Goal: Transaction & Acquisition: Purchase product/service

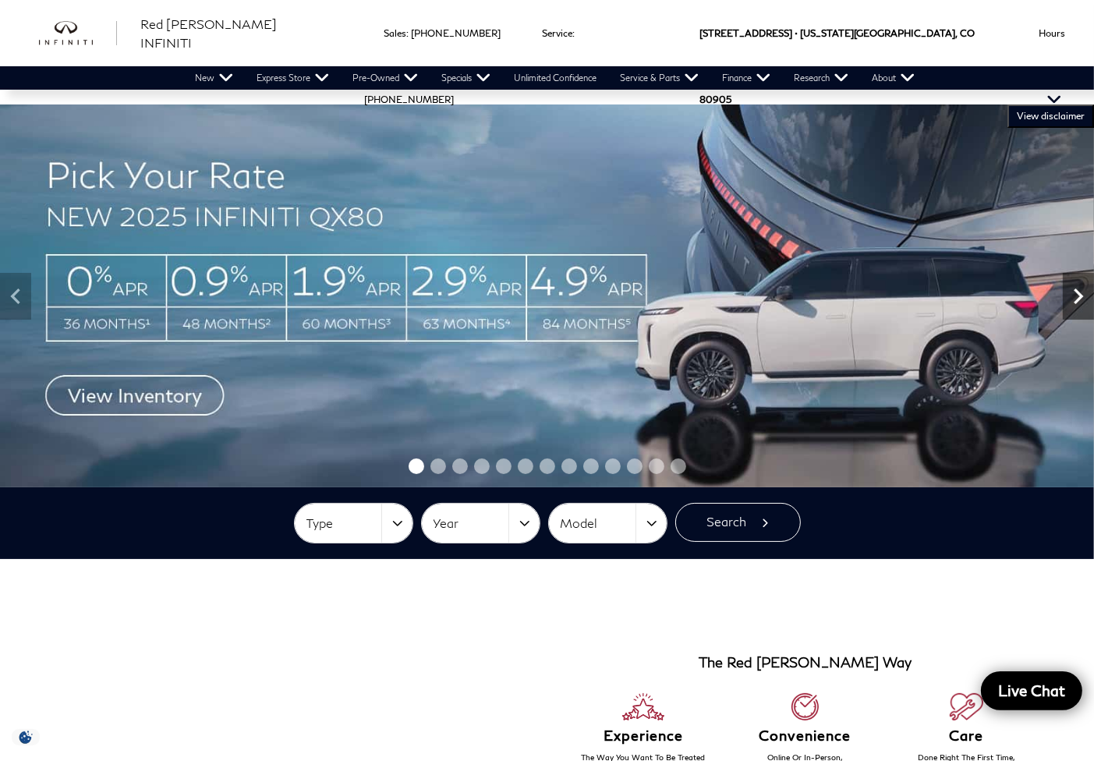
click at [1084, 297] on icon "Next" at bounding box center [1078, 296] width 31 height 31
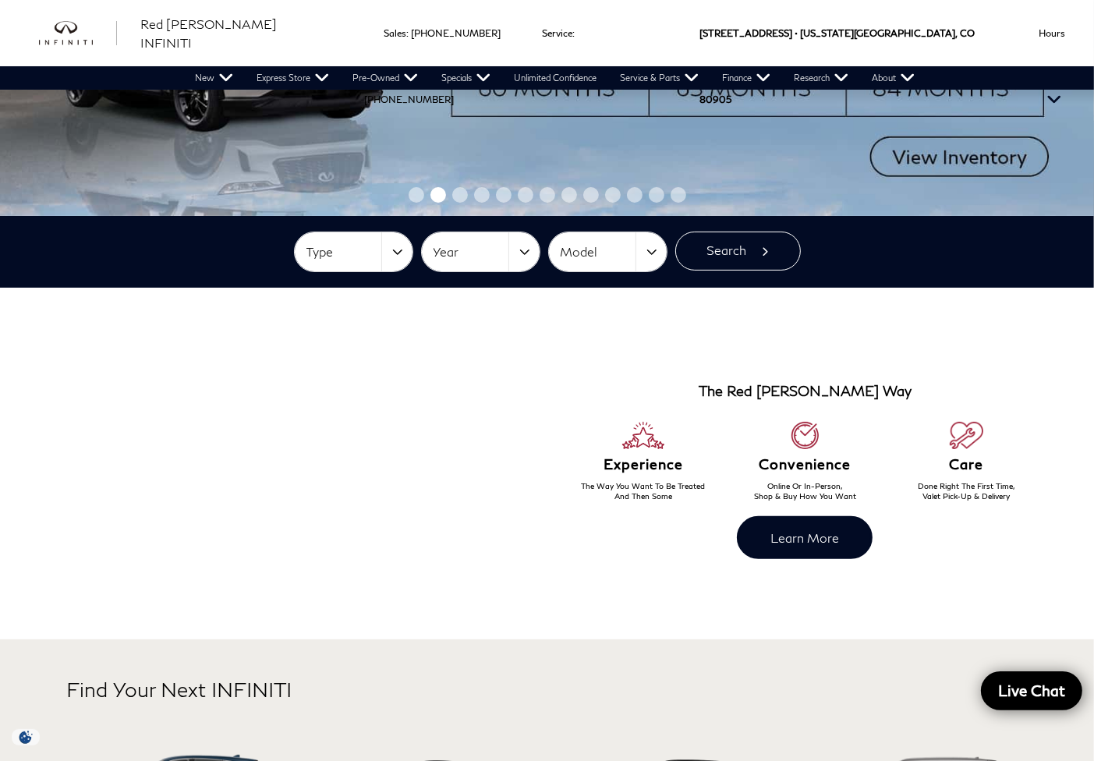
scroll to position [260, 0]
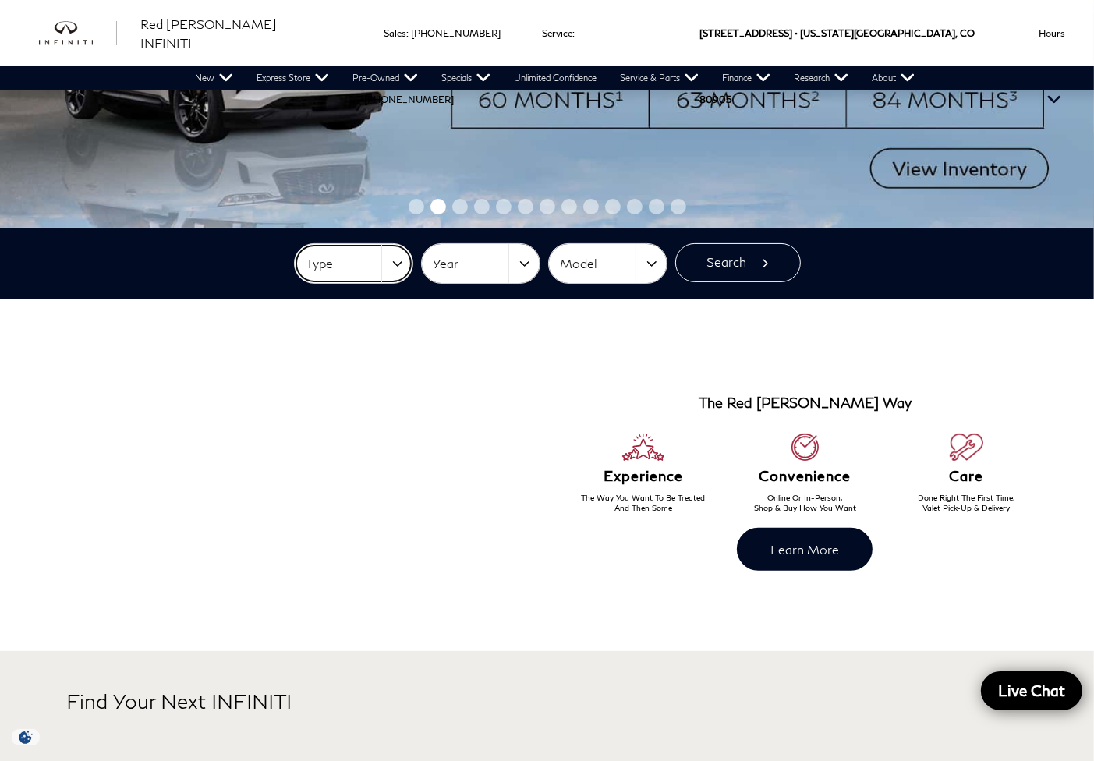
click at [380, 271] on button "Type" at bounding box center [354, 263] width 118 height 39
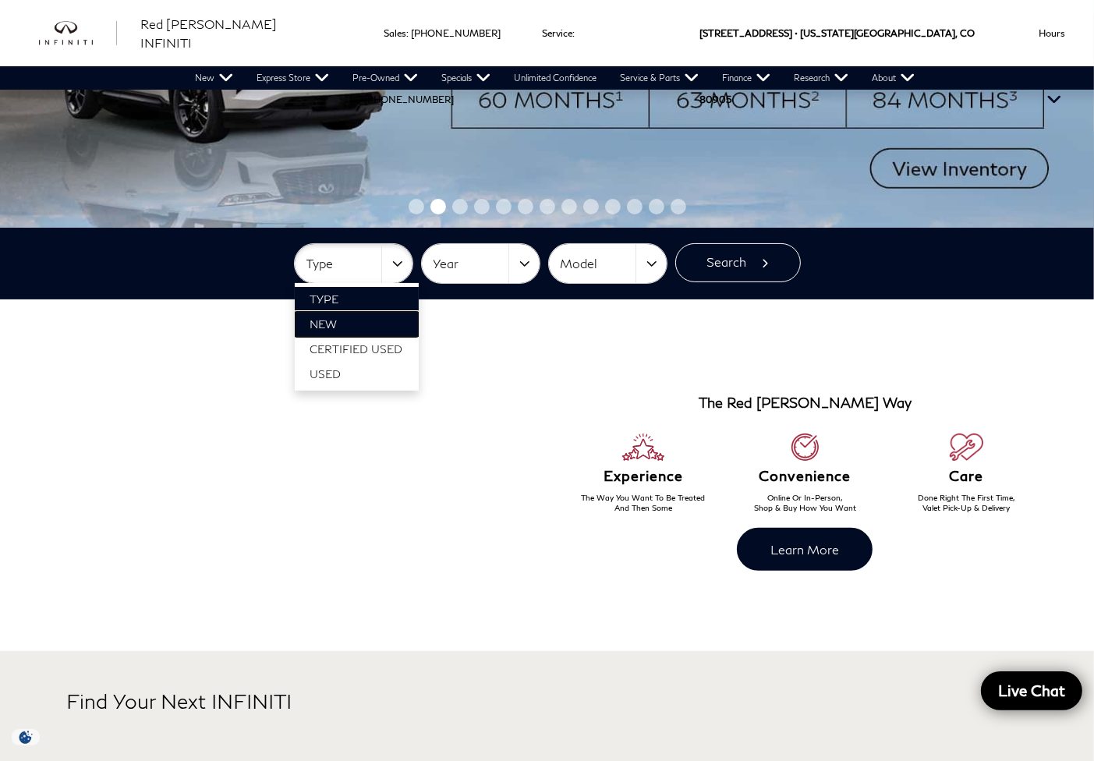
click at [355, 319] on link "New" at bounding box center [357, 324] width 124 height 25
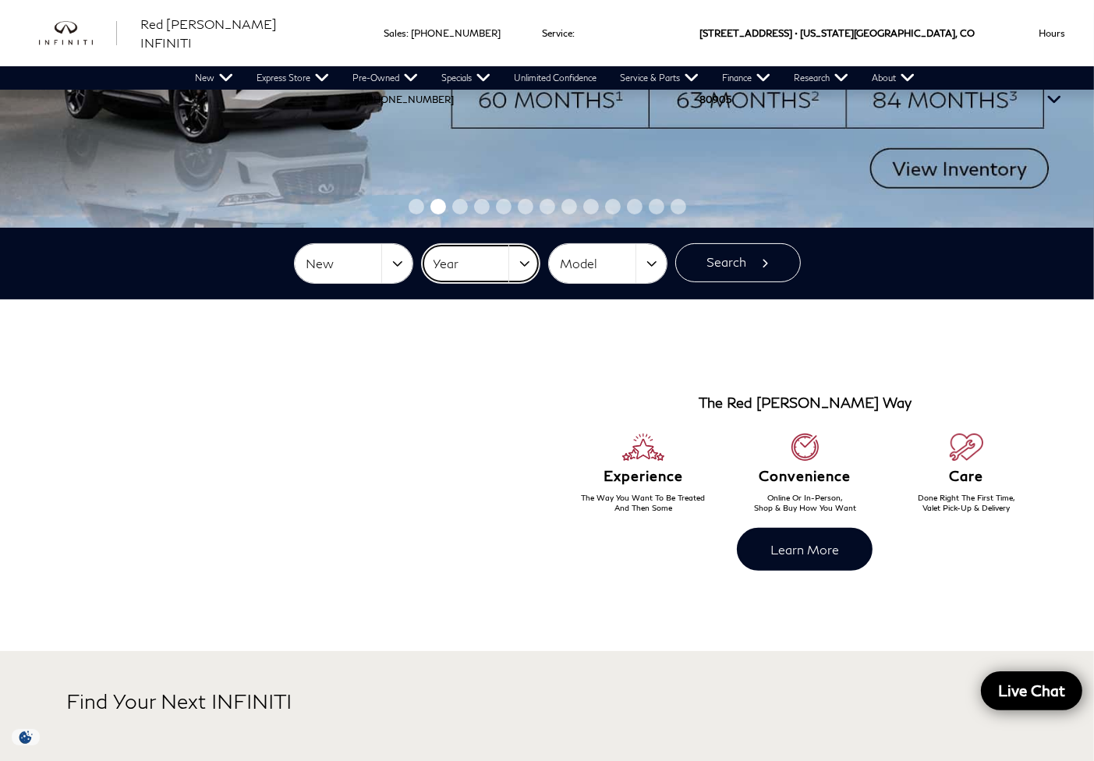
click at [479, 253] on span "Year" at bounding box center [470, 264] width 75 height 26
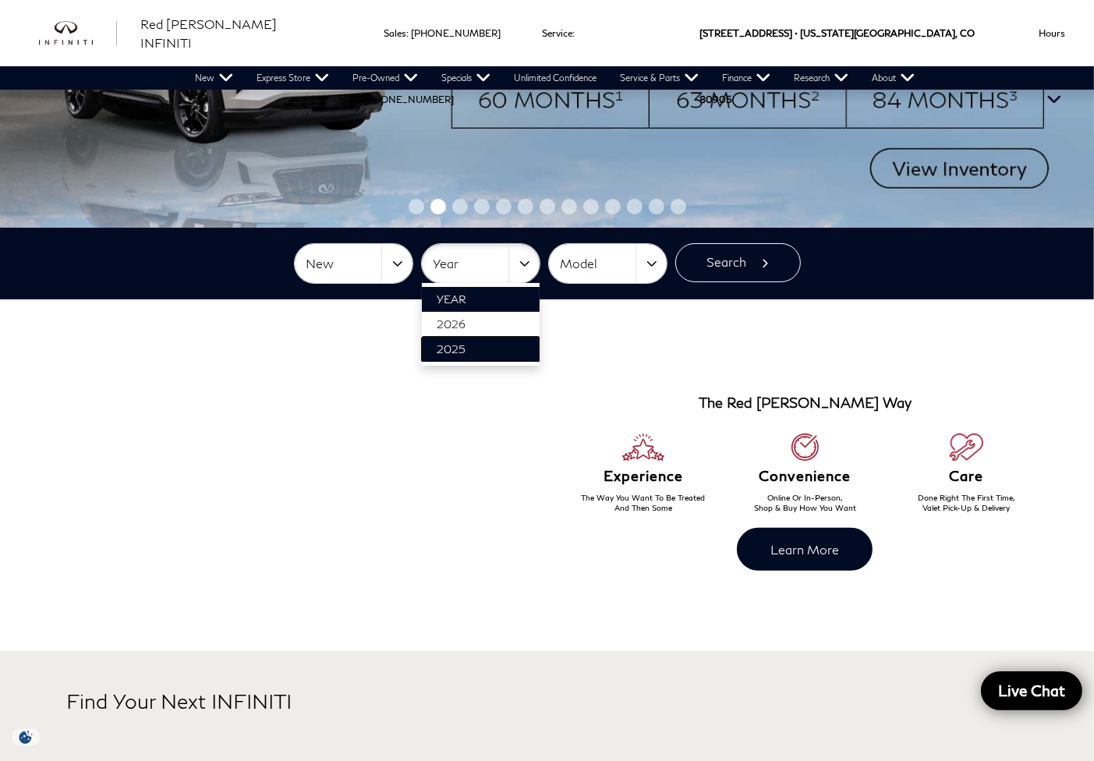
click at [465, 347] on span "2025" at bounding box center [451, 348] width 29 height 13
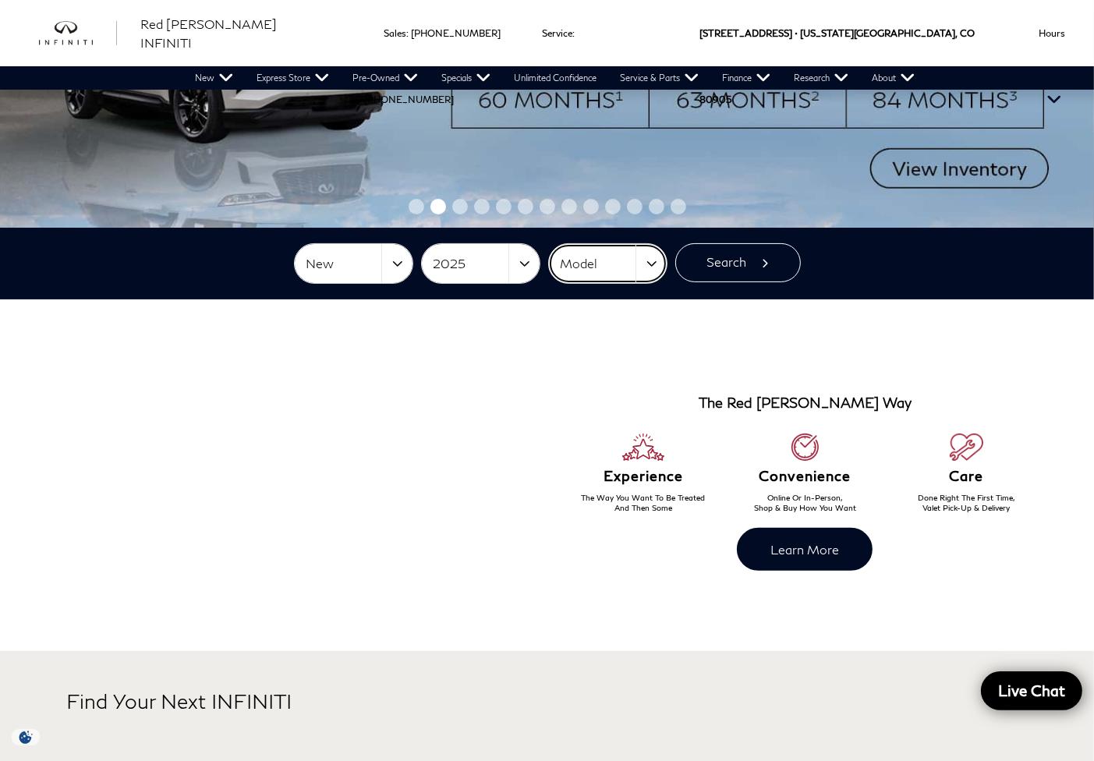
click at [600, 267] on span "Model" at bounding box center [598, 264] width 75 height 26
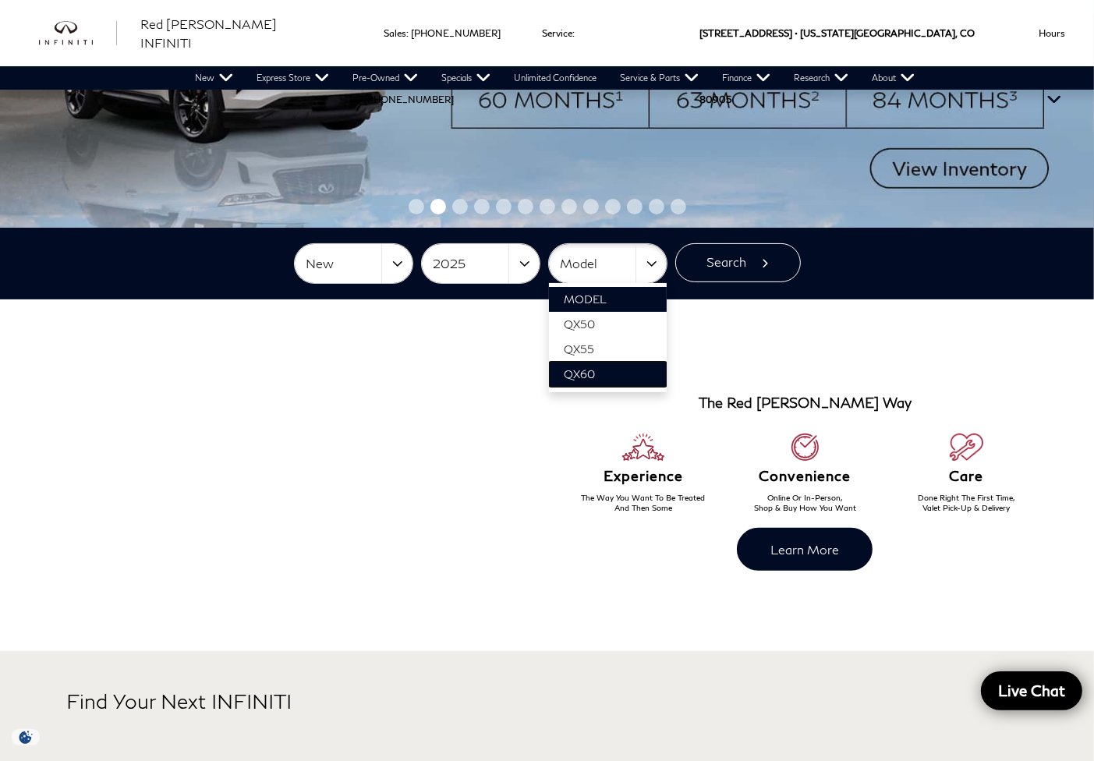
click at [641, 372] on link "QX60" at bounding box center [608, 374] width 118 height 25
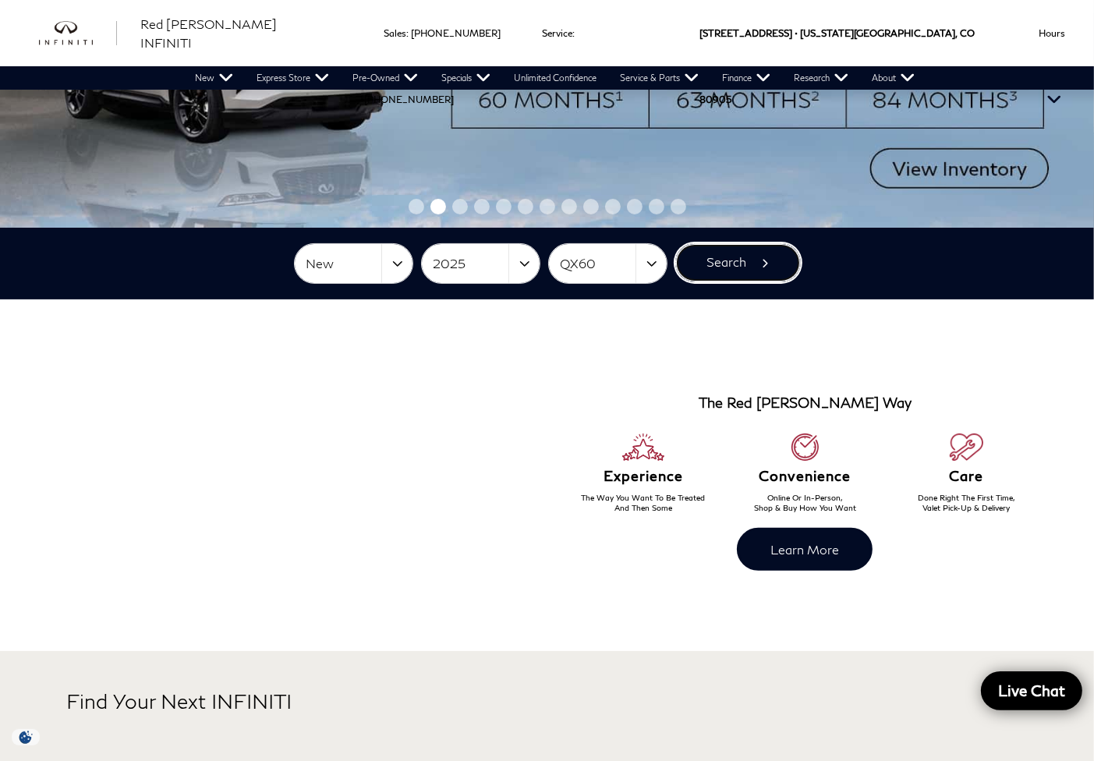
click at [765, 267] on button "Search" at bounding box center [738, 262] width 126 height 39
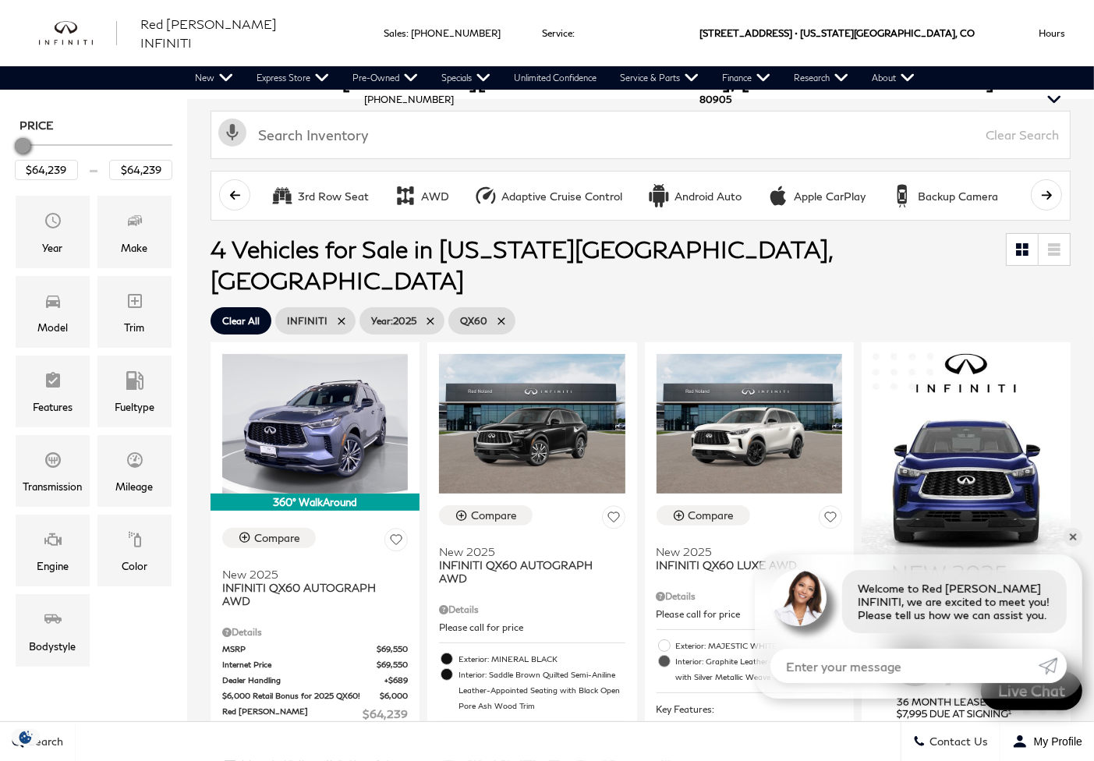
scroll to position [320, 0]
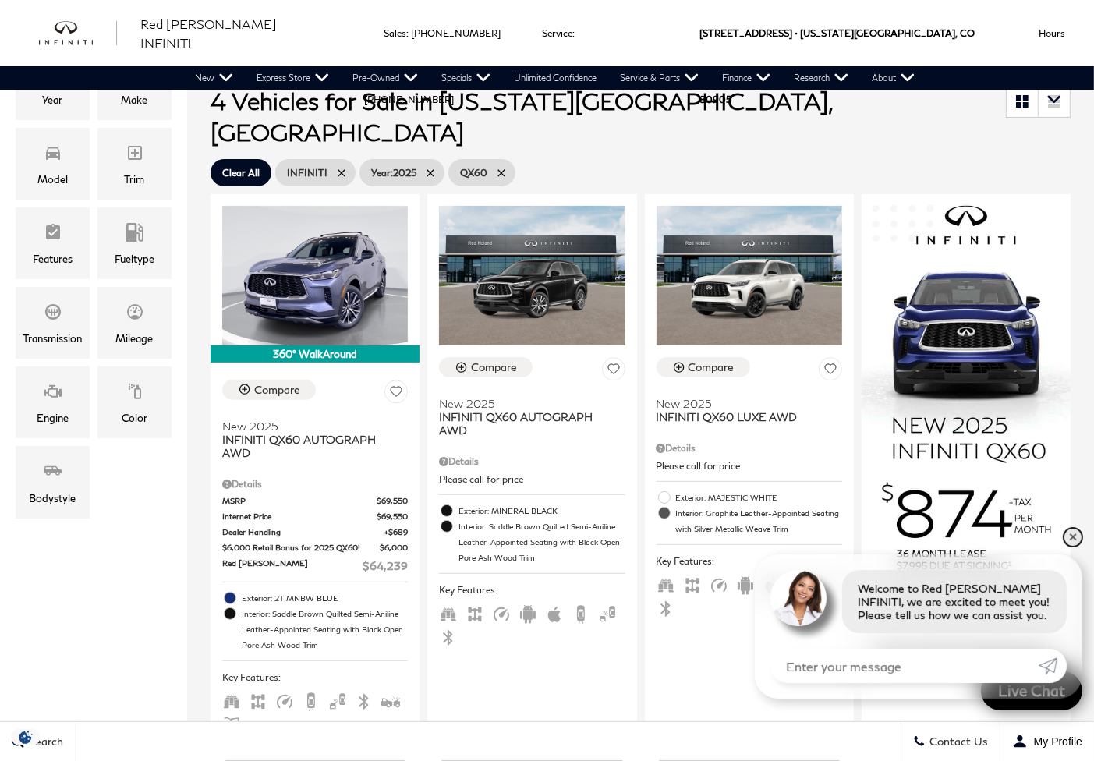
click at [1075, 536] on link "✕" at bounding box center [1072, 537] width 19 height 19
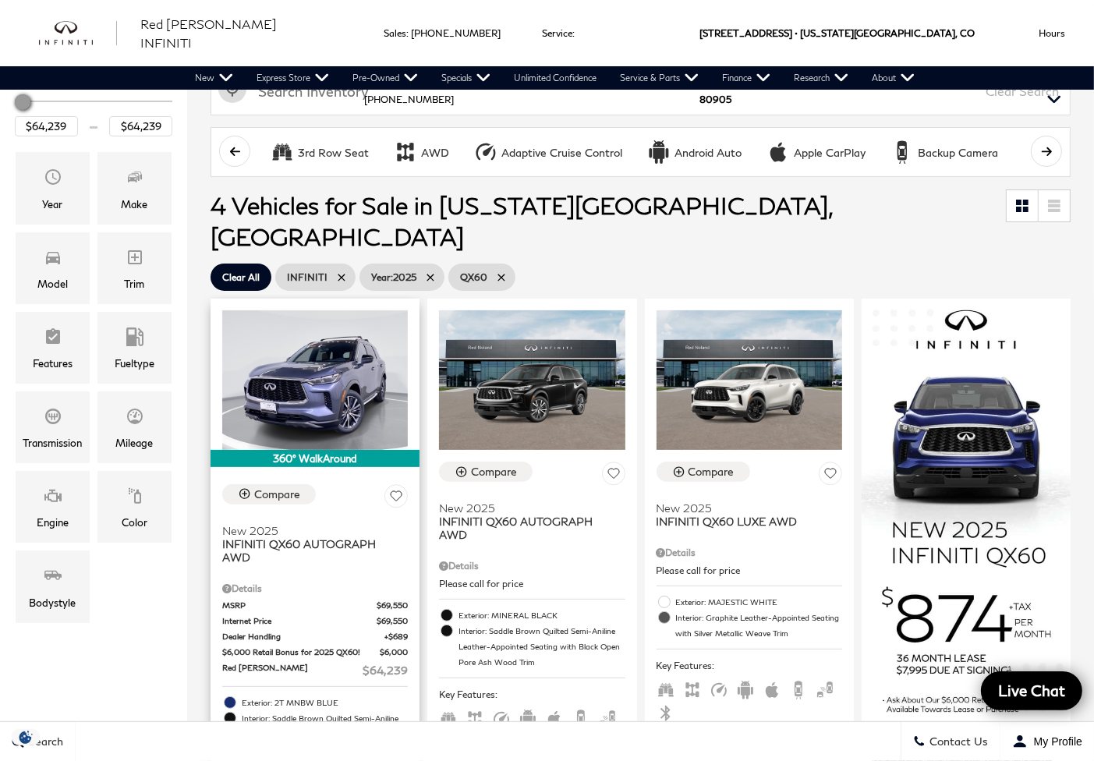
scroll to position [193, 0]
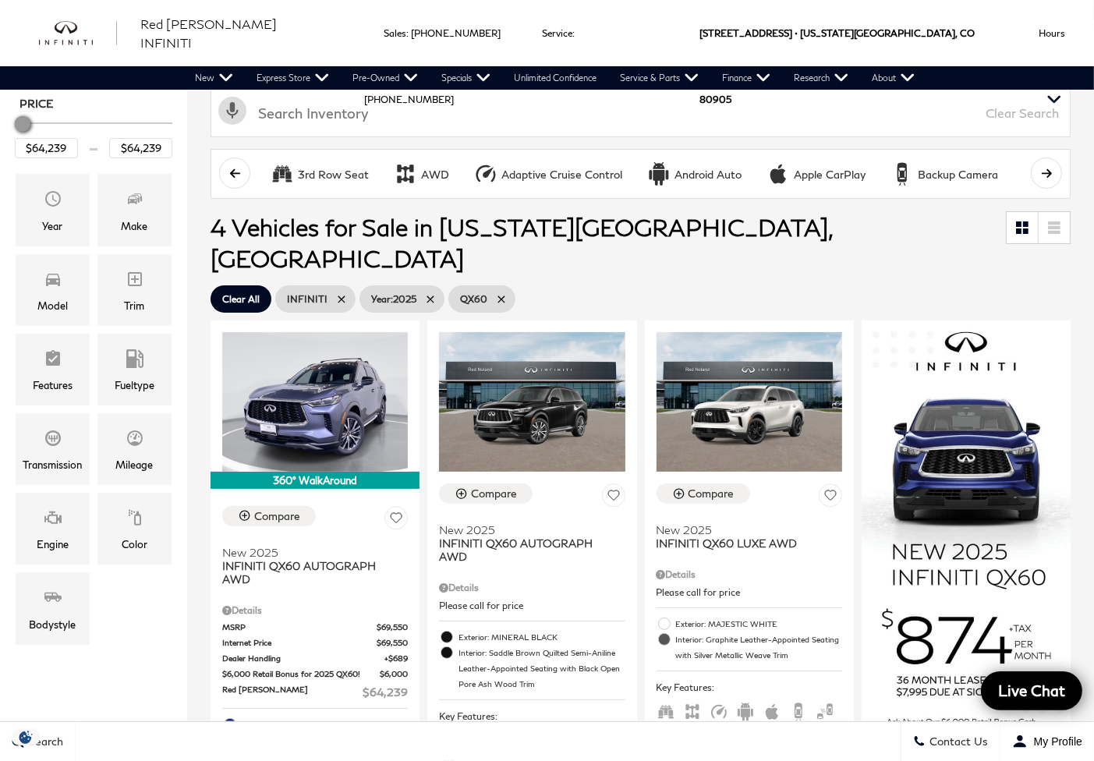
click at [426, 295] on icon at bounding box center [429, 298] width 7 height 7
type input "$71,284"
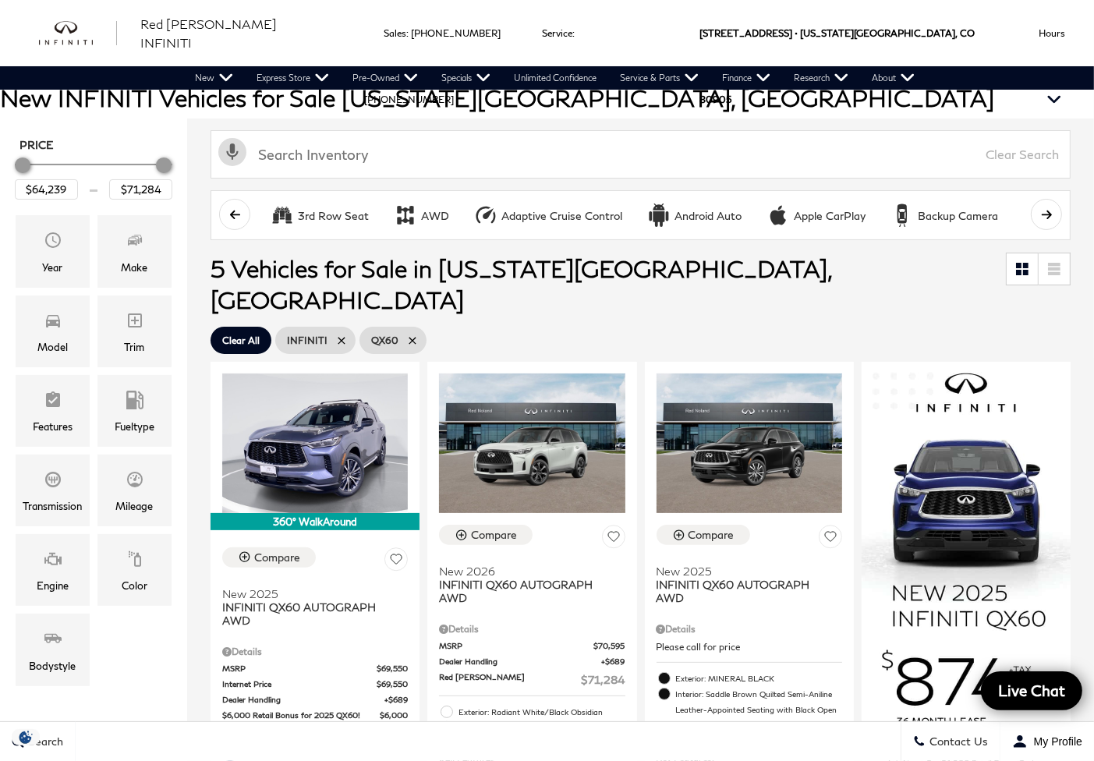
scroll to position [129, 0]
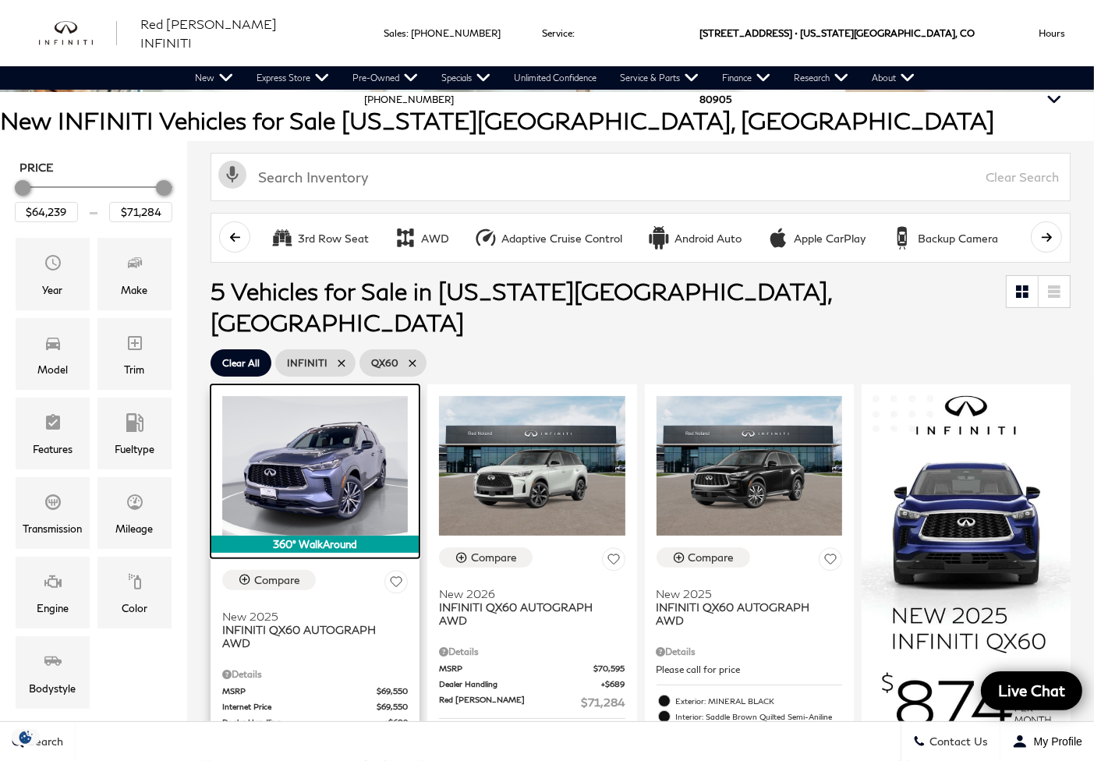
click at [303, 455] on img at bounding box center [315, 466] width 186 height 140
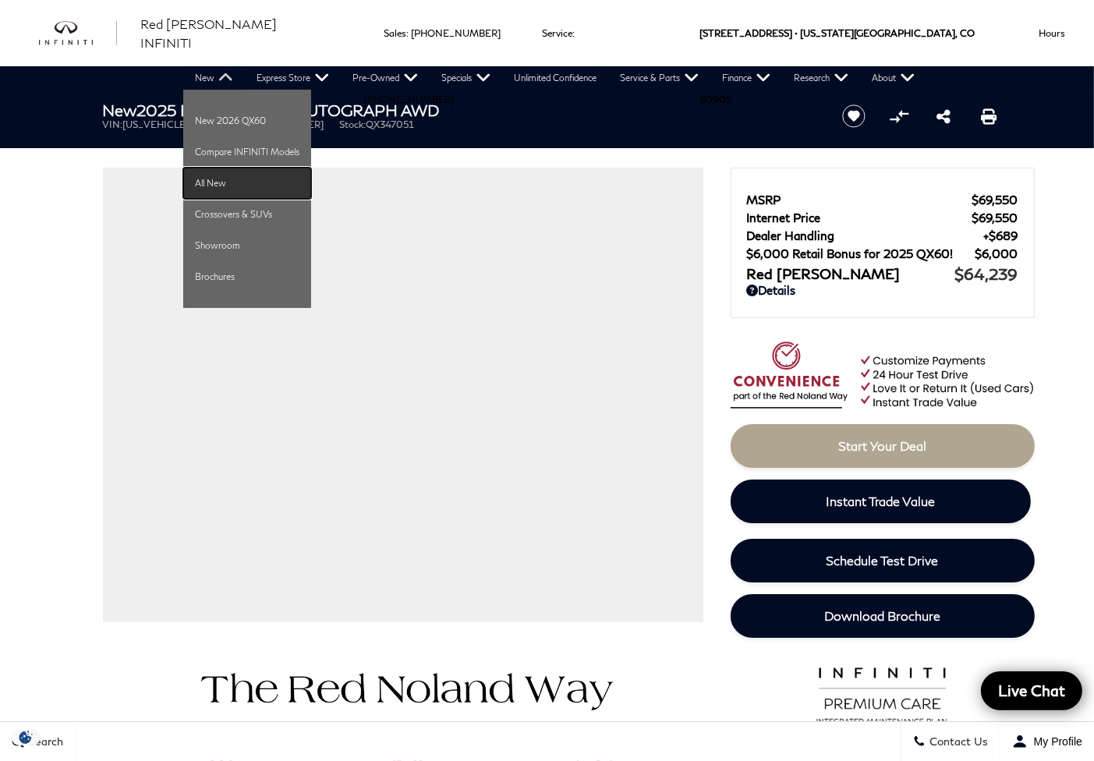
click at [203, 180] on link "All New" at bounding box center [247, 183] width 128 height 31
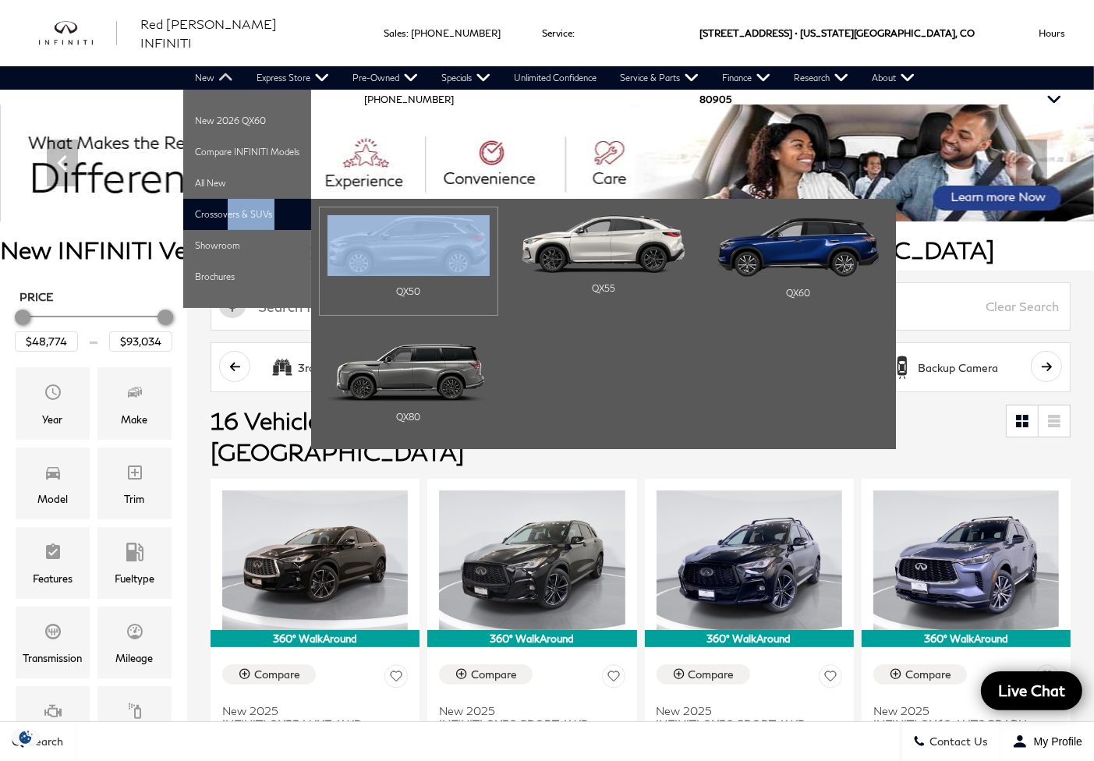
drag, startPoint x: 219, startPoint y: 211, endPoint x: 421, endPoint y: 233, distance: 203.1
click at [311, 230] on li "Crossovers & SUVs QX50 QX55 QX60" at bounding box center [247, 214] width 128 height 31
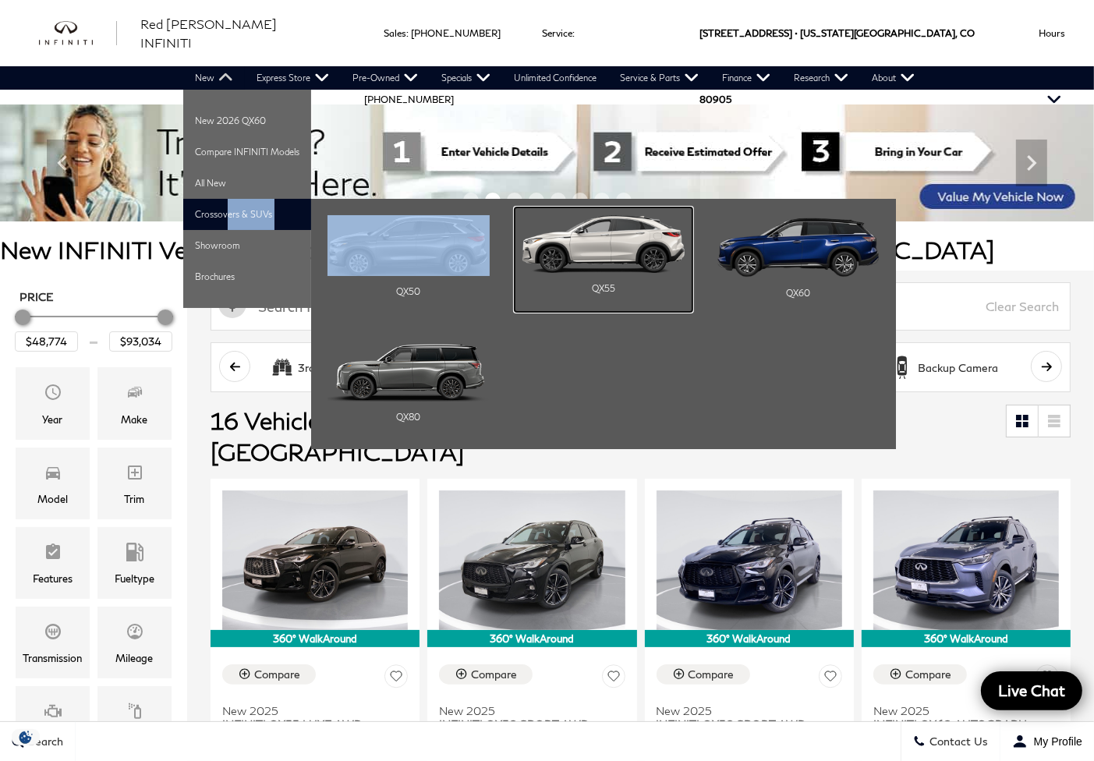
click at [632, 249] on img "Main Navigation" at bounding box center [603, 244] width 162 height 58
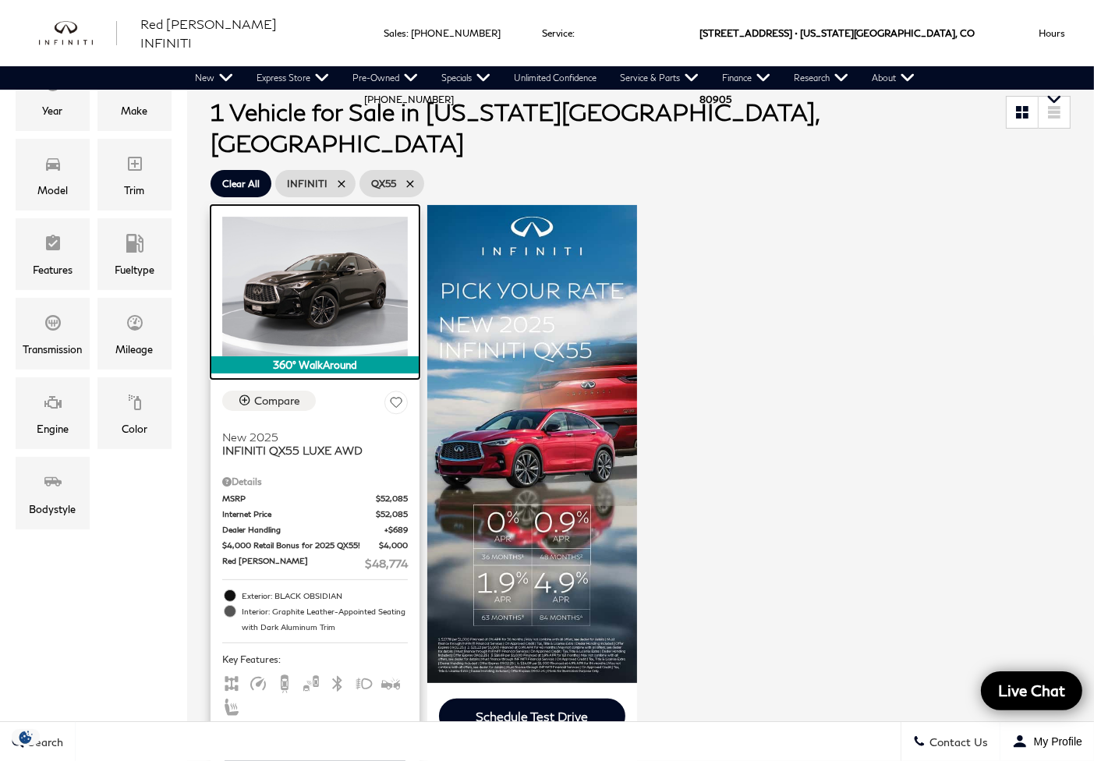
click at [326, 246] on img at bounding box center [315, 287] width 186 height 140
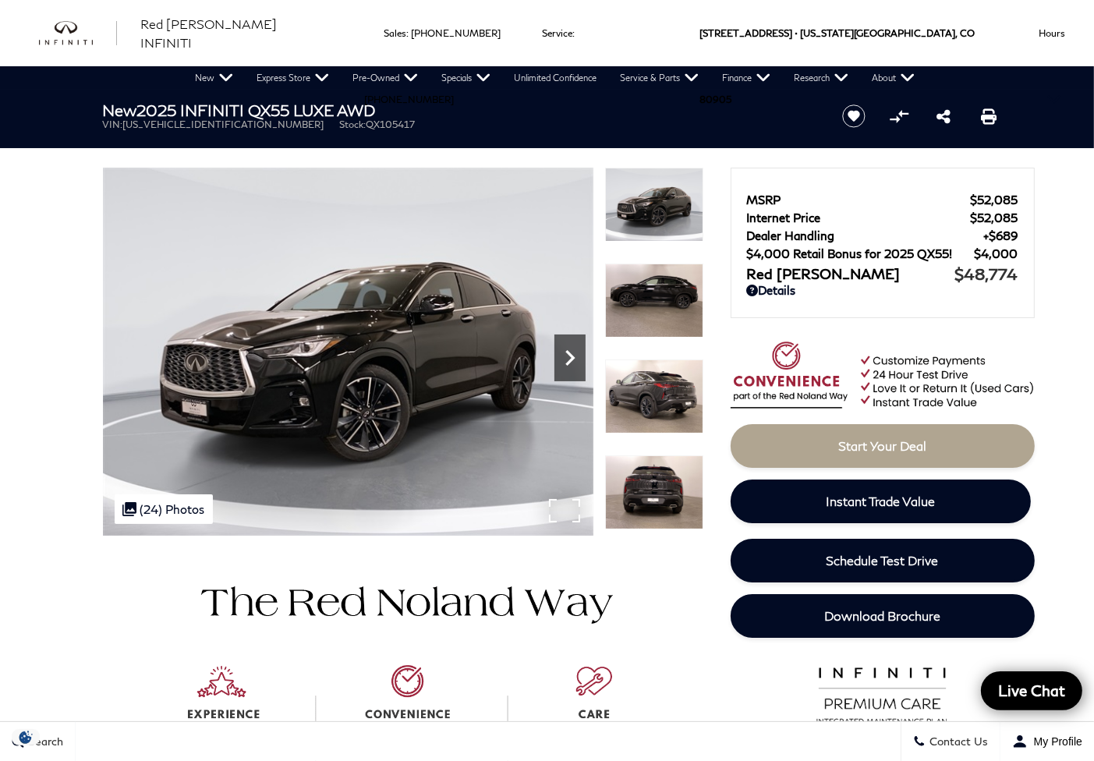
click at [559, 356] on icon "Next" at bounding box center [569, 357] width 31 height 31
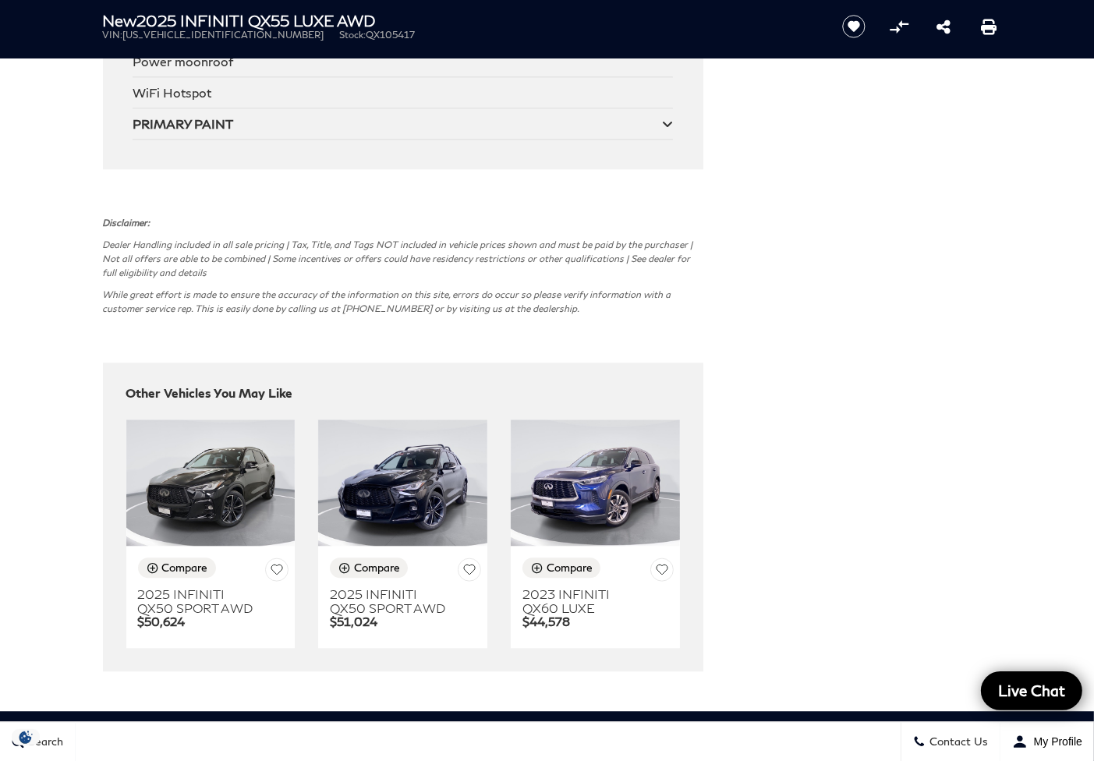
scroll to position [3416, 0]
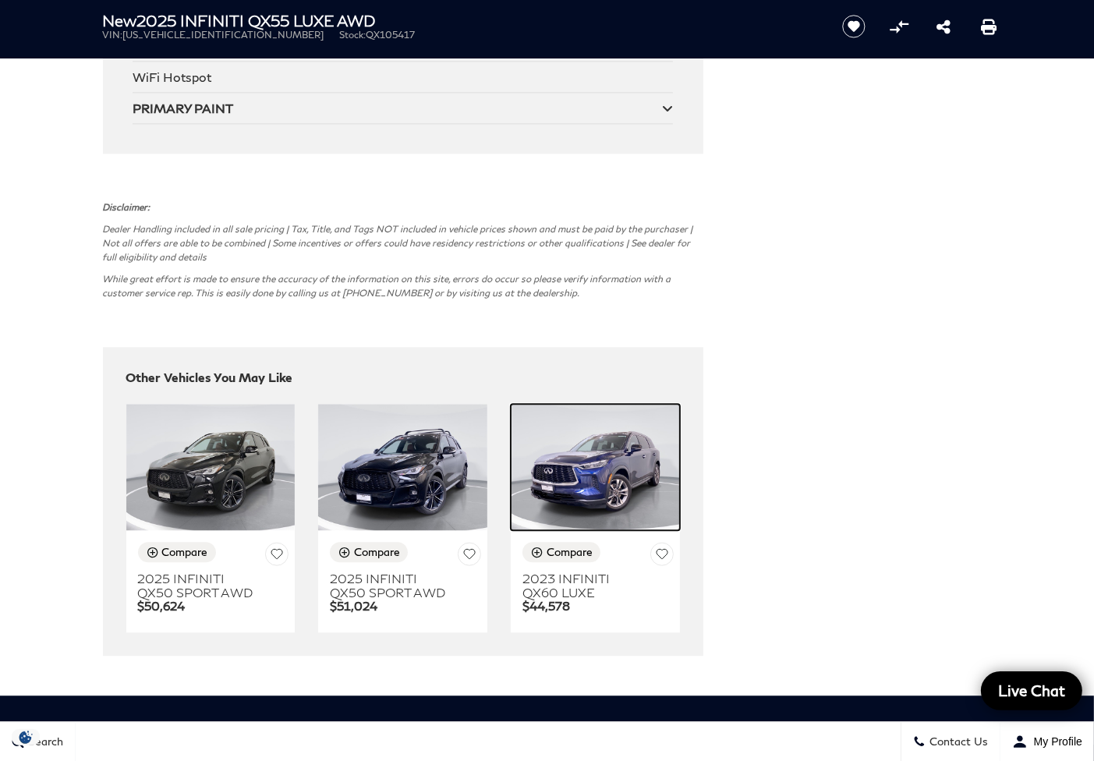
click at [618, 472] on img at bounding box center [595, 467] width 169 height 127
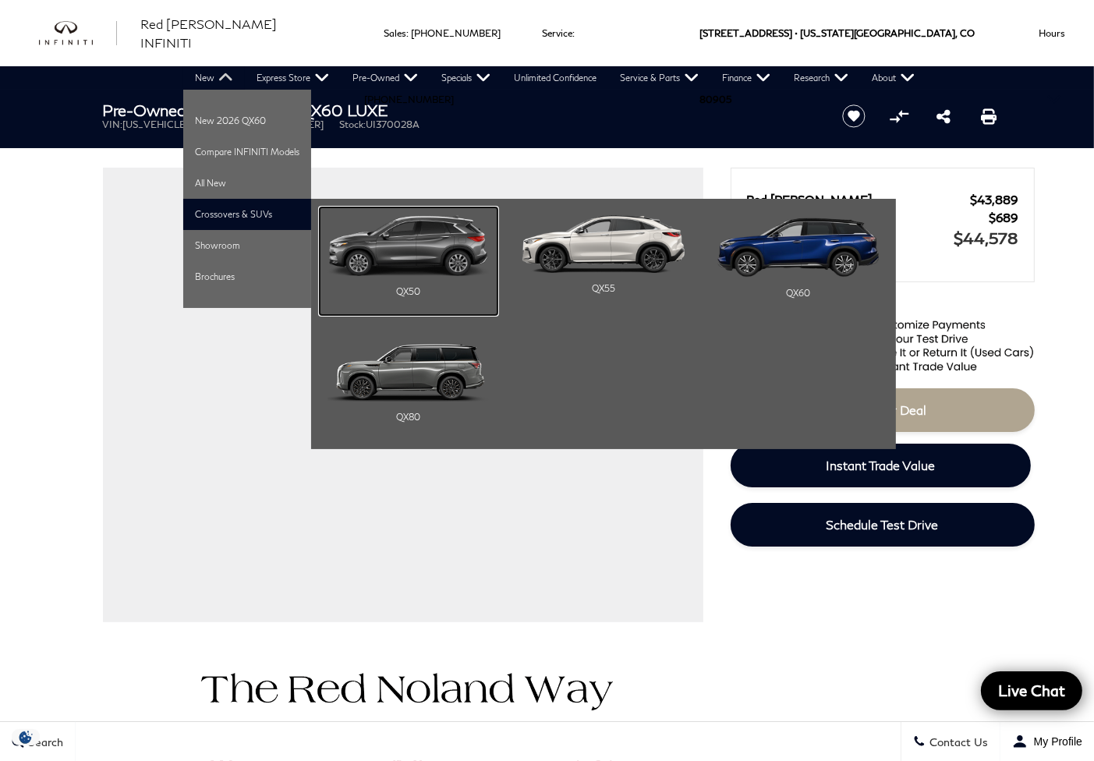
click at [401, 246] on img "Main Navigation" at bounding box center [408, 245] width 162 height 61
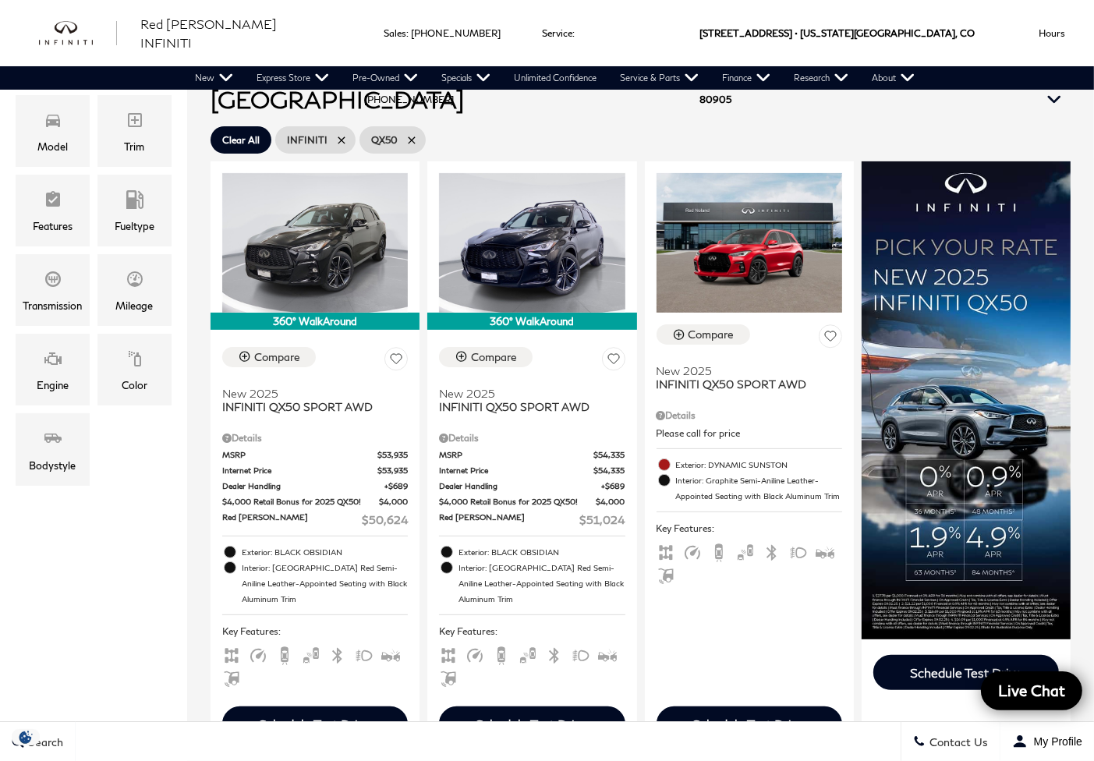
scroll to position [245, 0]
